Goal: Share content: Share content

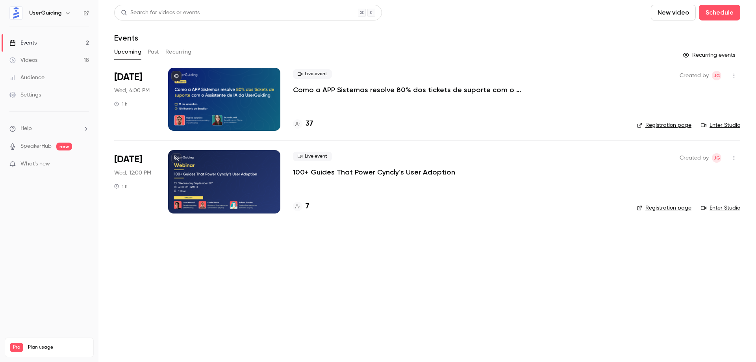
click at [329, 176] on p "100+ Guides That Power Cyncly’s User Adoption" at bounding box center [374, 171] width 162 height 9
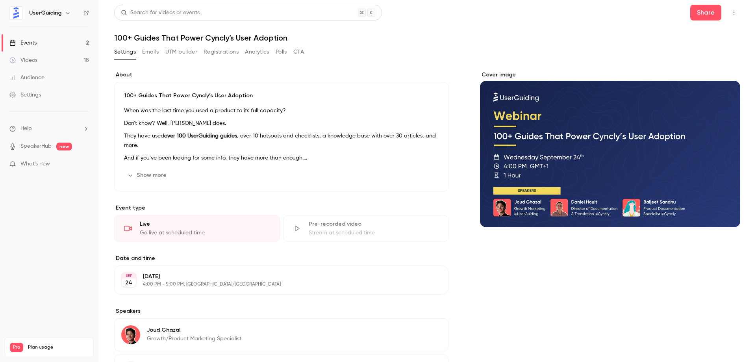
click at [268, 37] on h1 "100+ Guides That Power Cyncly’s User Adoption" at bounding box center [427, 37] width 626 height 9
copy div "100+ Guides That Power Cyncly’s User Adoption Settings Emails UTM builder Regis…"
click at [476, 15] on div "Search for videos or events Share" at bounding box center [427, 13] width 626 height 16
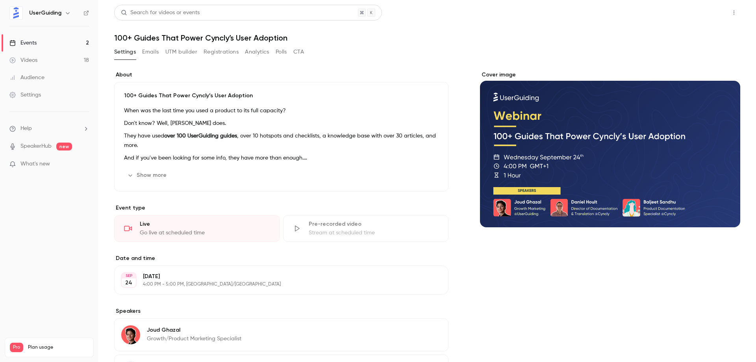
click at [705, 9] on button "Share" at bounding box center [705, 13] width 31 height 16
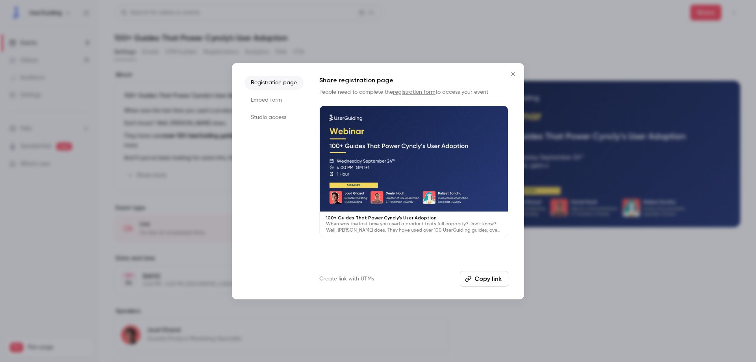
click at [487, 276] on button "Copy link" at bounding box center [484, 279] width 48 height 16
click at [513, 74] on icon "Close" at bounding box center [513, 74] width 4 height 4
